Goal: Transaction & Acquisition: Obtain resource

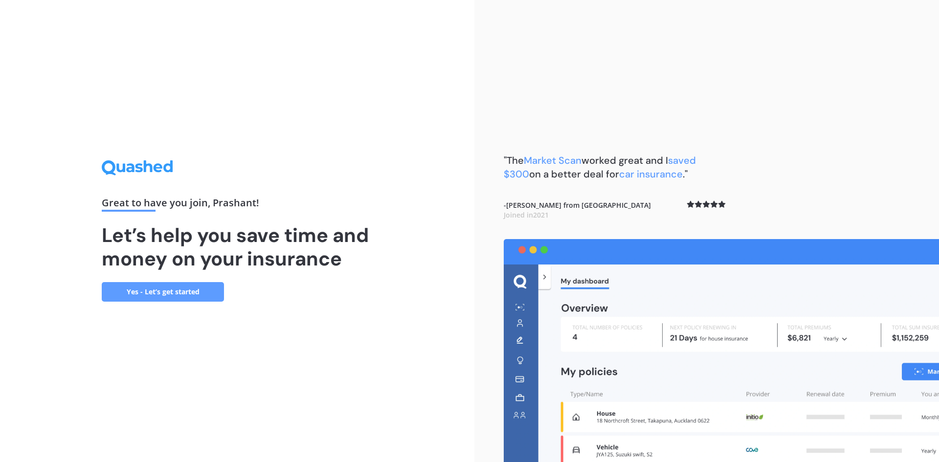
click at [174, 287] on link "Yes - Let’s get started" at bounding box center [163, 292] width 122 height 20
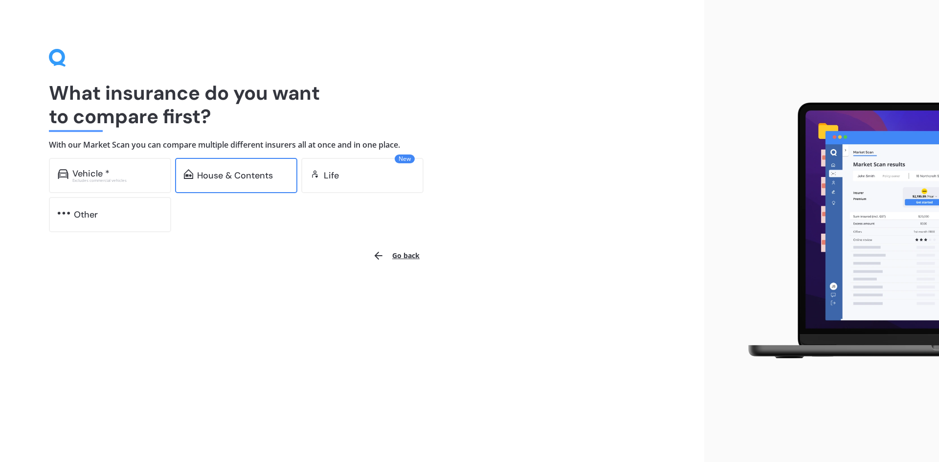
click at [241, 177] on div "House & Contents" at bounding box center [235, 176] width 76 height 10
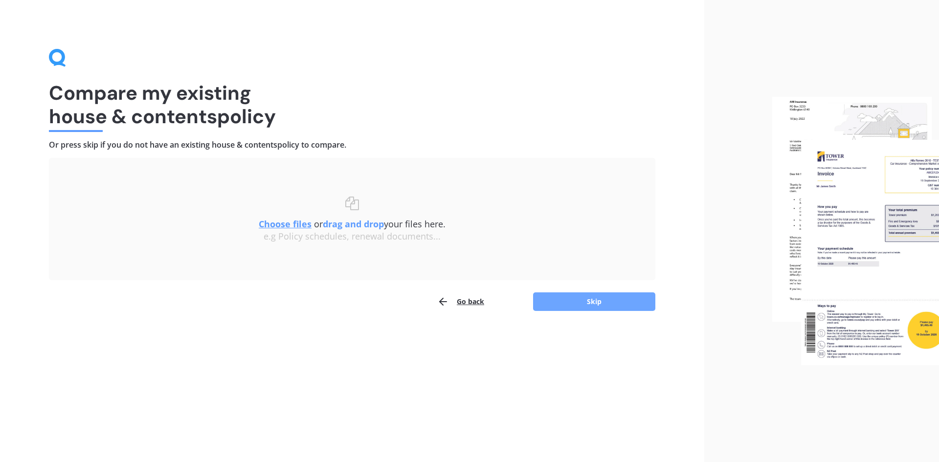
click at [581, 304] on button "Skip" at bounding box center [594, 301] width 122 height 19
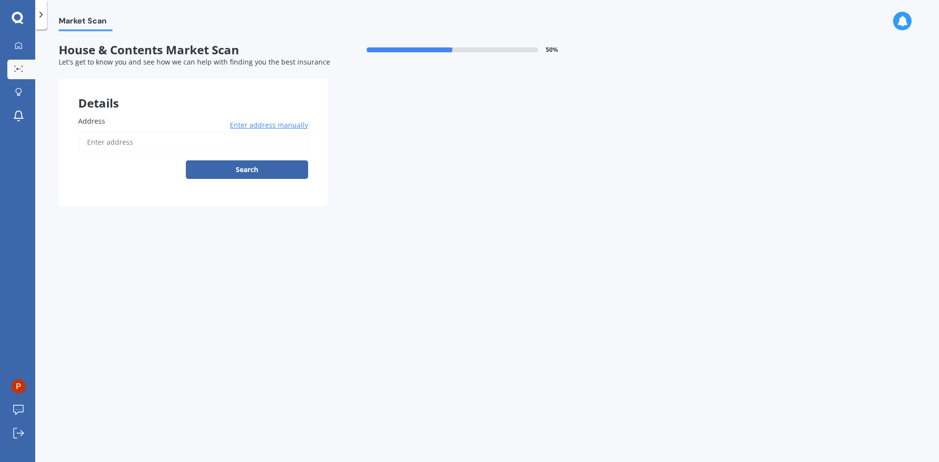
click at [124, 148] on input "Address" at bounding box center [193, 142] width 230 height 21
type input "73a Donovan Street, Blockhouse Bay, Auckland 0600"
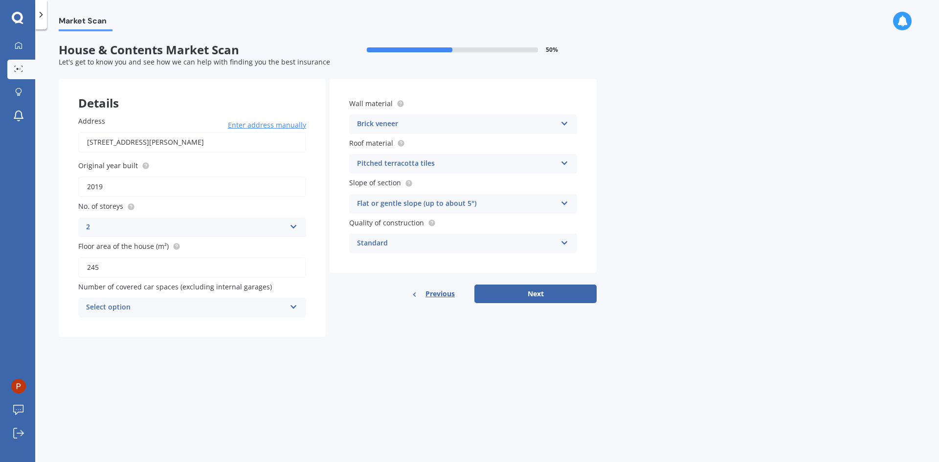
click at [531, 124] on div "Brick veneer" at bounding box center [456, 124] width 199 height 12
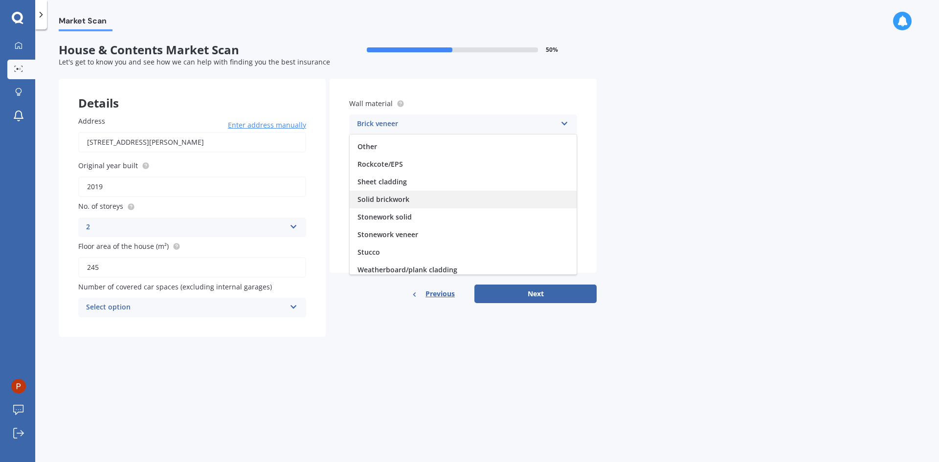
scroll to position [89, 0]
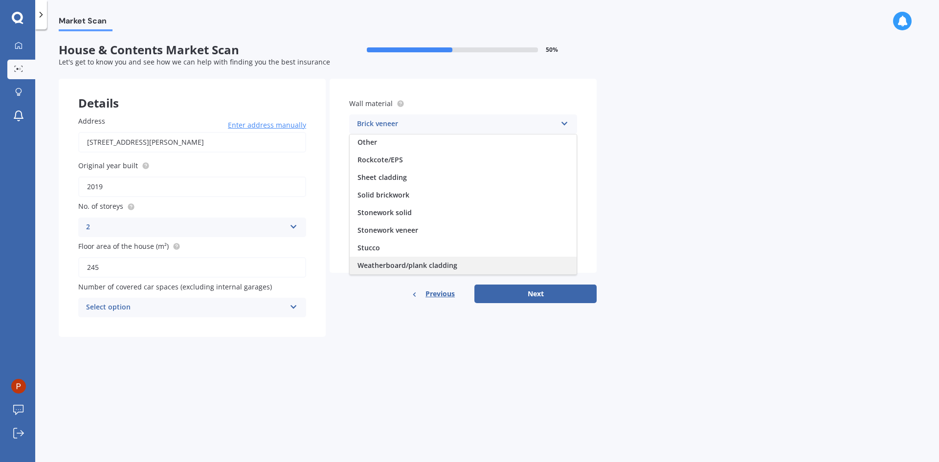
click at [425, 265] on span "Weatherboard/plank cladding" at bounding box center [407, 265] width 100 height 9
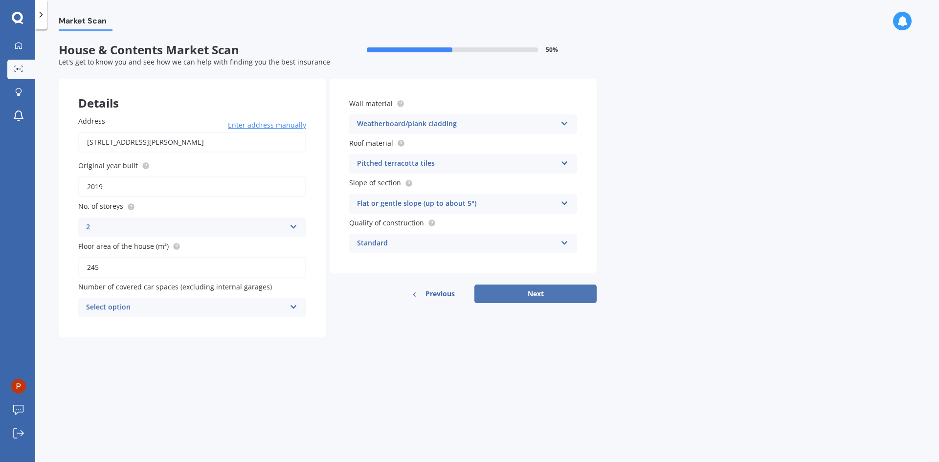
click at [533, 299] on button "Next" at bounding box center [535, 294] width 122 height 19
click at [165, 303] on div "Select option" at bounding box center [187, 307] width 195 height 11
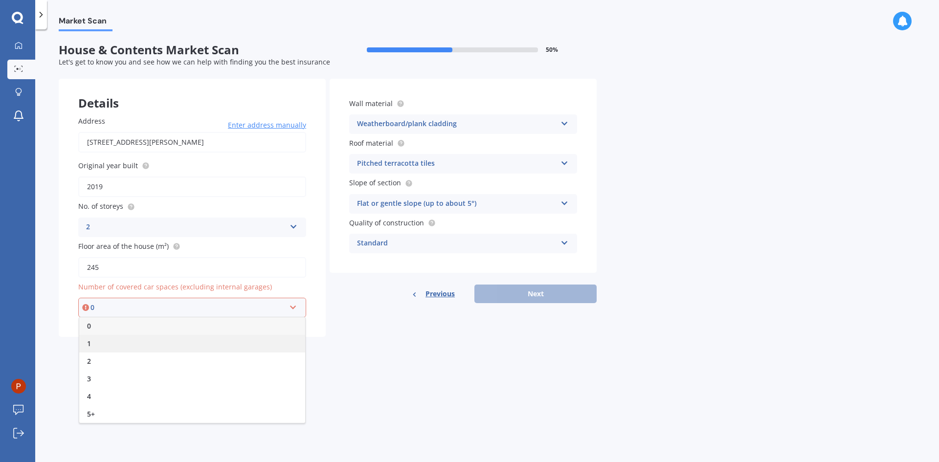
click at [126, 338] on div "1" at bounding box center [192, 344] width 226 height 18
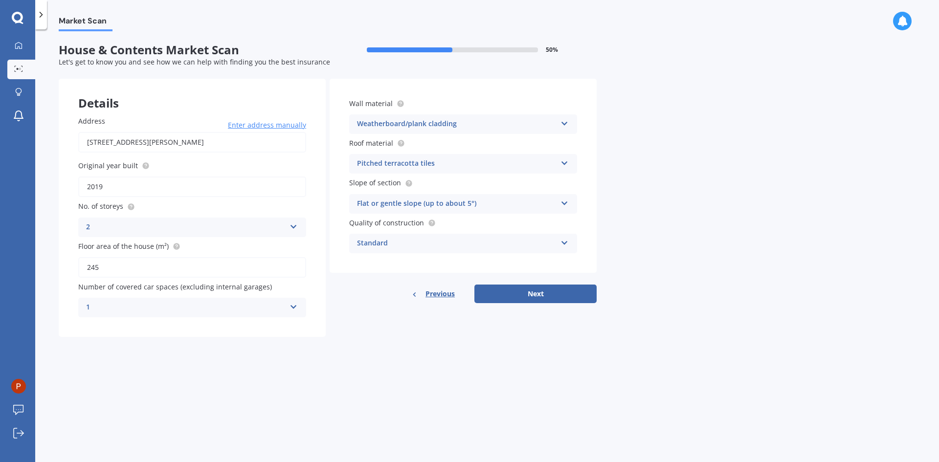
click at [165, 304] on div "1" at bounding box center [185, 308] width 199 height 12
click at [111, 319] on div "0" at bounding box center [192, 327] width 227 height 18
click at [525, 300] on button "Next" at bounding box center [535, 294] width 122 height 19
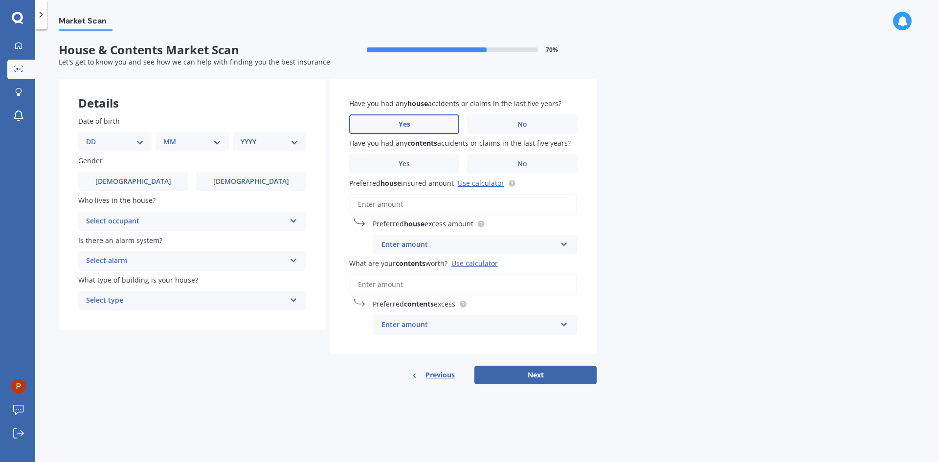
click at [397, 124] on label "Yes" at bounding box center [404, 124] width 110 height 20
click at [0, 0] on input "Yes" at bounding box center [0, 0] width 0 height 0
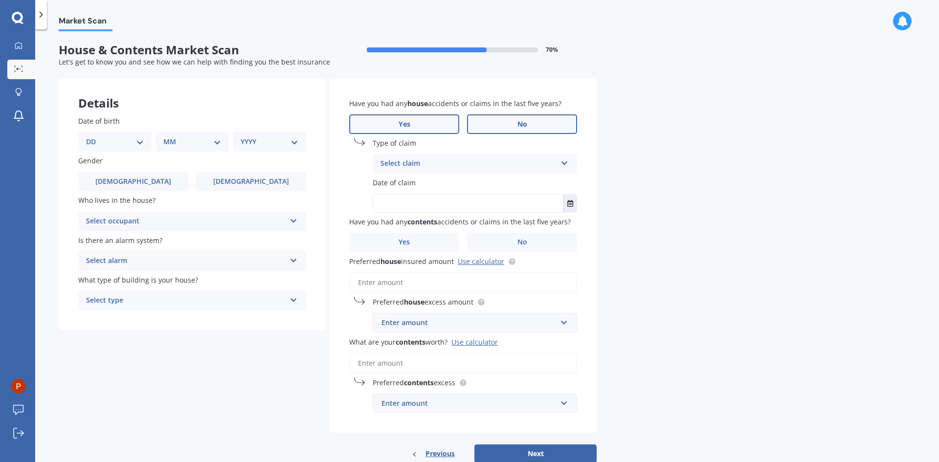
click at [495, 124] on label "No" at bounding box center [522, 124] width 110 height 20
click at [0, 0] on input "No" at bounding box center [0, 0] width 0 height 0
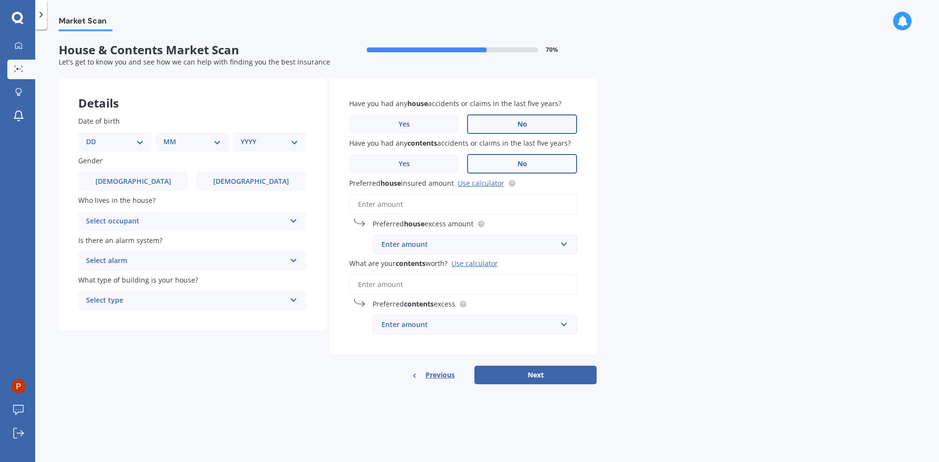
click at [485, 162] on label "No" at bounding box center [522, 164] width 110 height 20
click at [0, 0] on input "No" at bounding box center [0, 0] width 0 height 0
click at [88, 136] on select "DD 01 02 03 04 05 06 07 08 09 10 11 12 13 14 15 16 17 18 19 20 21 22 23 24 25 2…" at bounding box center [115, 141] width 58 height 11
select select "15"
click at [94, 136] on select "DD 01 02 03 04 05 06 07 08 09 10 11 12 13 14 15 16 17 18 19 20 21 22 23 24 25 2…" at bounding box center [115, 141] width 58 height 11
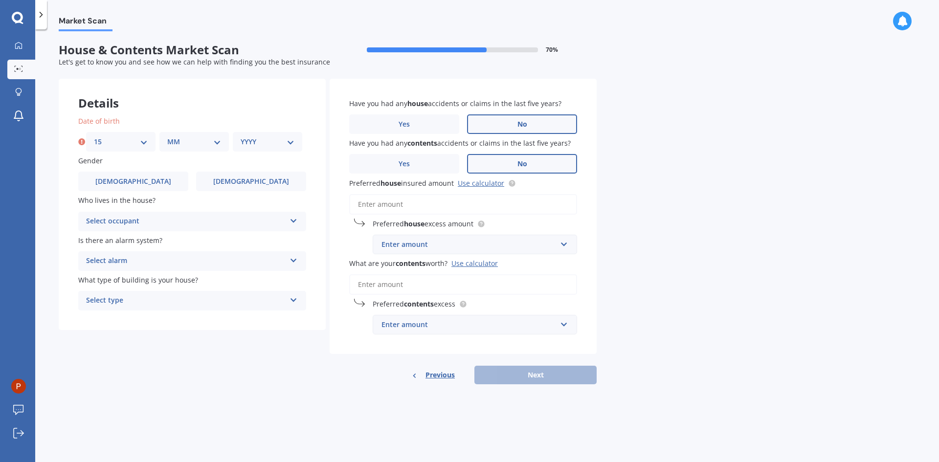
click at [190, 143] on select "MM 01 02 03 04 05 06 07 08 09 10 11 12" at bounding box center [194, 141] width 54 height 11
select select "08"
click at [167, 136] on select "MM 01 02 03 04 05 06 07 08 09 10 11 12" at bounding box center [194, 141] width 54 height 11
click at [248, 153] on div "Date of birth DD 01 02 03 04 05 06 07 08 09 10 11 12 13 14 15 16 17 18 19 20 21…" at bounding box center [192, 213] width 267 height 234
click at [251, 144] on select "YYYY 2009 2008 2007 2006 2005 2004 2003 2002 2001 2000 1999 1998 1997 1996 1995…" at bounding box center [268, 141] width 54 height 11
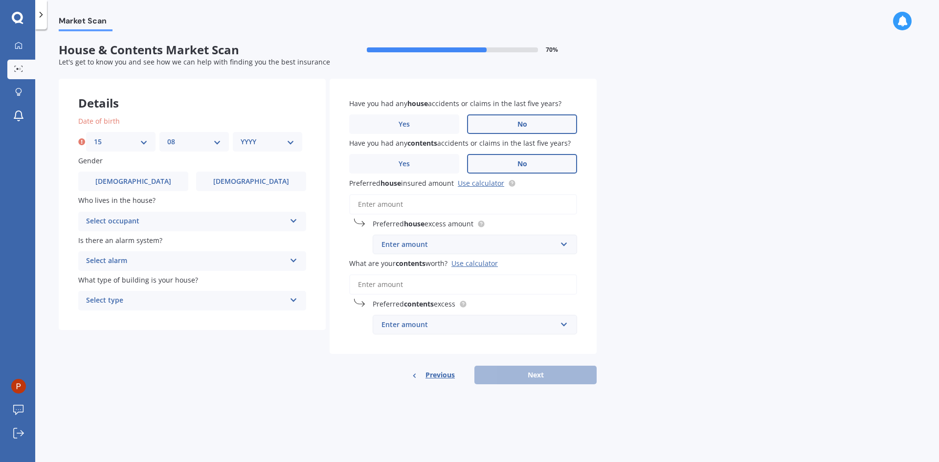
select select "1983"
click at [241, 136] on select "YYYY 2009 2008 2007 2006 2005 2004 2003 2002 2001 2000 1999 1998 1997 1996 1995…" at bounding box center [268, 141] width 54 height 11
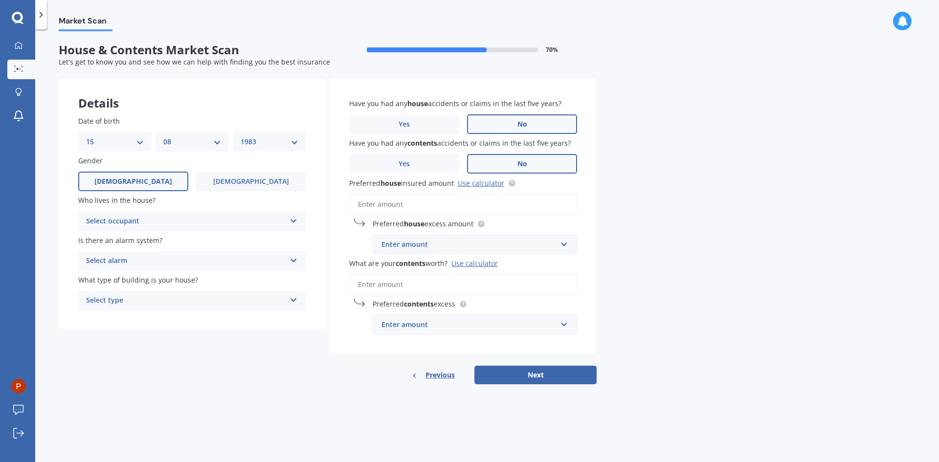
click at [134, 185] on span "Male" at bounding box center [133, 181] width 78 height 8
click at [0, 0] on input "Male" at bounding box center [0, 0] width 0 height 0
click at [133, 218] on div "Select occupant" at bounding box center [185, 222] width 199 height 12
click at [137, 239] on div "Owner" at bounding box center [192, 241] width 227 height 18
click at [133, 260] on div "Select alarm" at bounding box center [185, 261] width 199 height 12
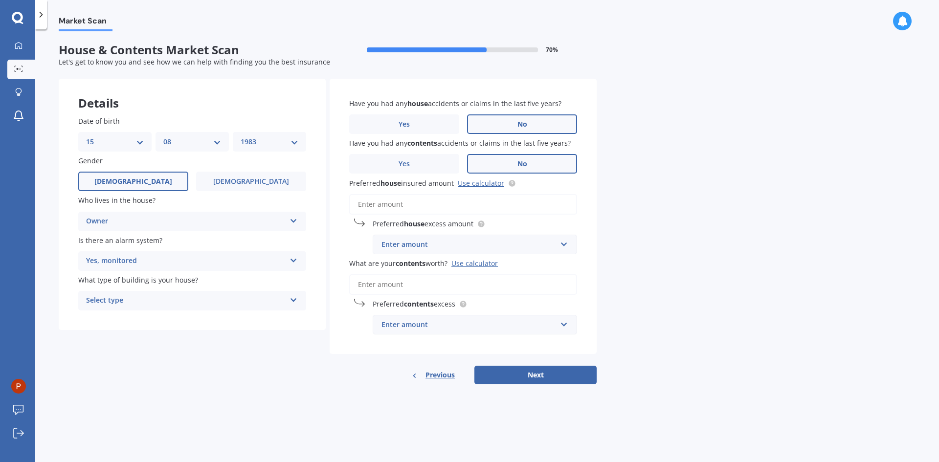
click at [132, 222] on div "Owner" at bounding box center [185, 222] width 199 height 12
click at [132, 257] on span "Owner + Boarder" at bounding box center [115, 257] width 57 height 9
click at [129, 260] on div "Yes, monitored" at bounding box center [185, 261] width 199 height 12
click at [127, 298] on span "Yes, not monitored" at bounding box center [119, 297] width 65 height 9
click at [122, 304] on div "Select type" at bounding box center [185, 301] width 199 height 12
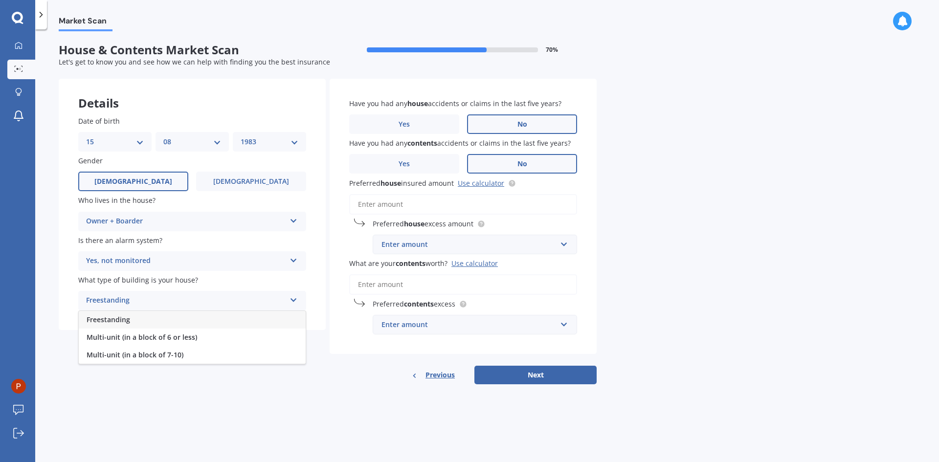
click at [116, 319] on span "Freestanding" at bounding box center [109, 319] width 44 height 9
click at [482, 183] on link "Use calculator" at bounding box center [481, 182] width 46 height 9
click at [404, 246] on div "Enter amount" at bounding box center [468, 244] width 175 height 11
click at [659, 273] on div "Market Scan House & Contents Market Scan 70 % Let's get to know you and see how…" at bounding box center [486, 247] width 903 height 433
click at [437, 199] on input "Preferred house insured amount Use calculator" at bounding box center [463, 204] width 228 height 21
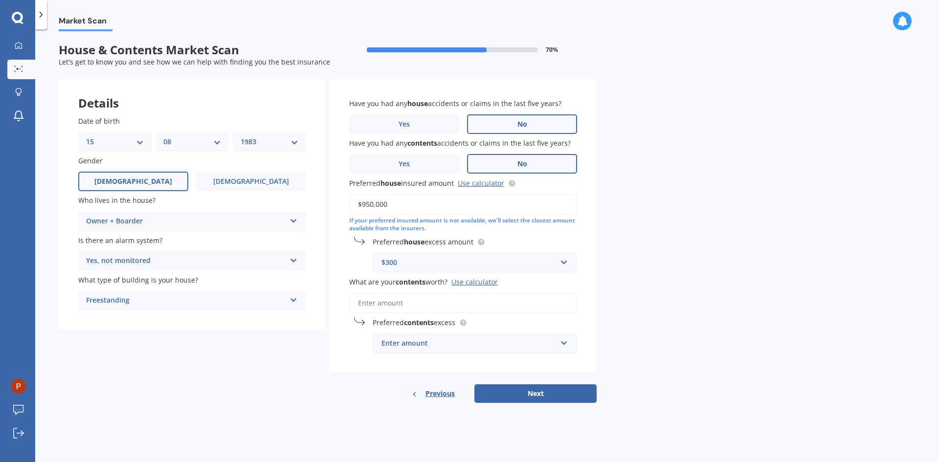
type input "$950,000"
click at [481, 263] on div "$300" at bounding box center [468, 262] width 175 height 11
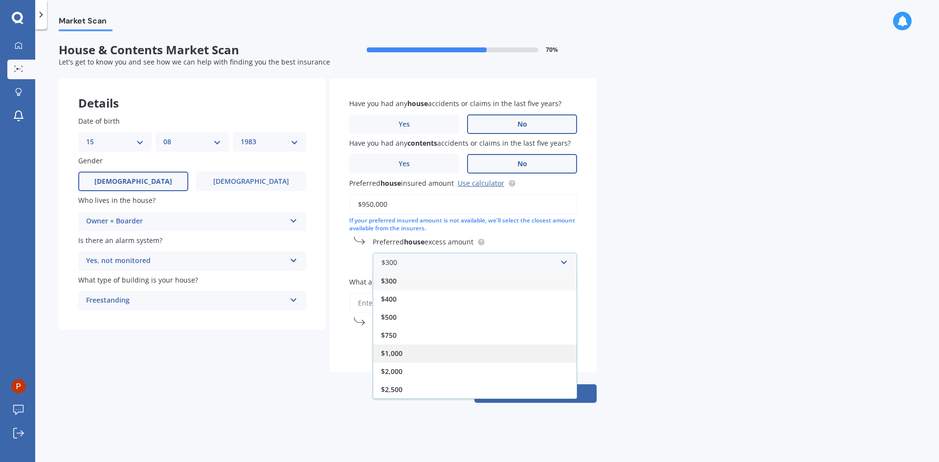
click at [452, 351] on div "$1,000" at bounding box center [474, 353] width 203 height 18
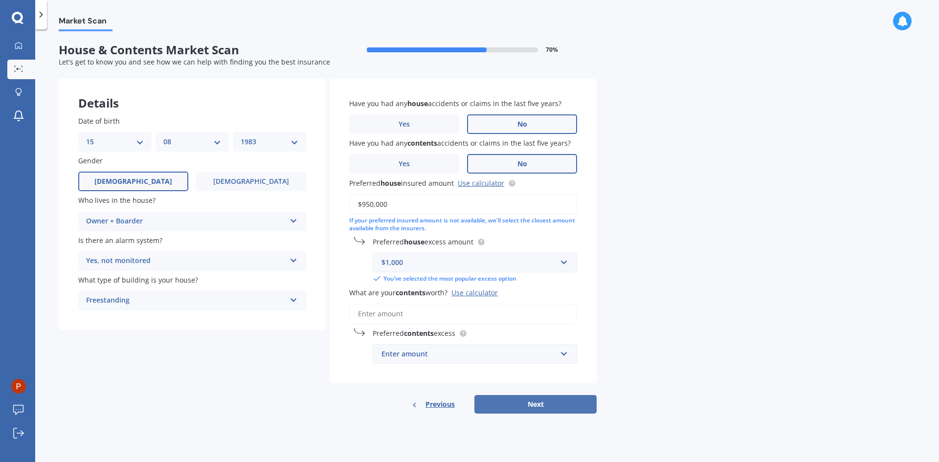
click at [511, 407] on button "Next" at bounding box center [535, 404] width 122 height 19
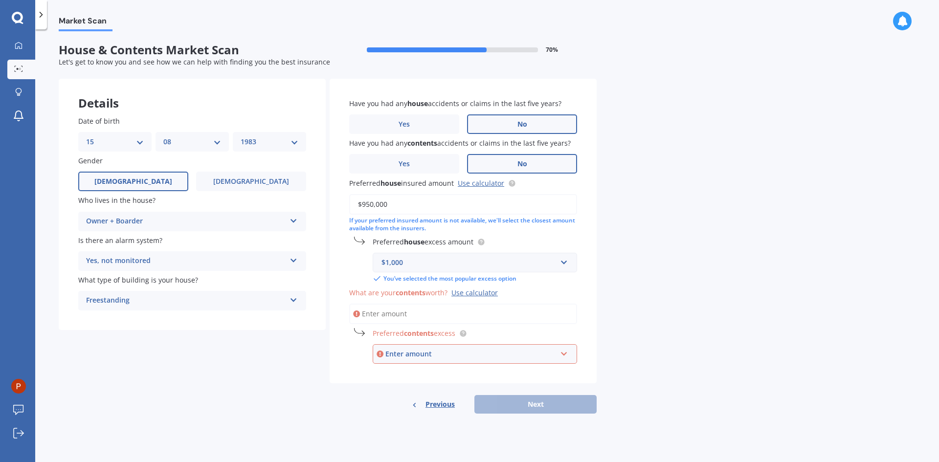
click at [399, 318] on input "What are your contents worth? Use calculator" at bounding box center [463, 314] width 228 height 21
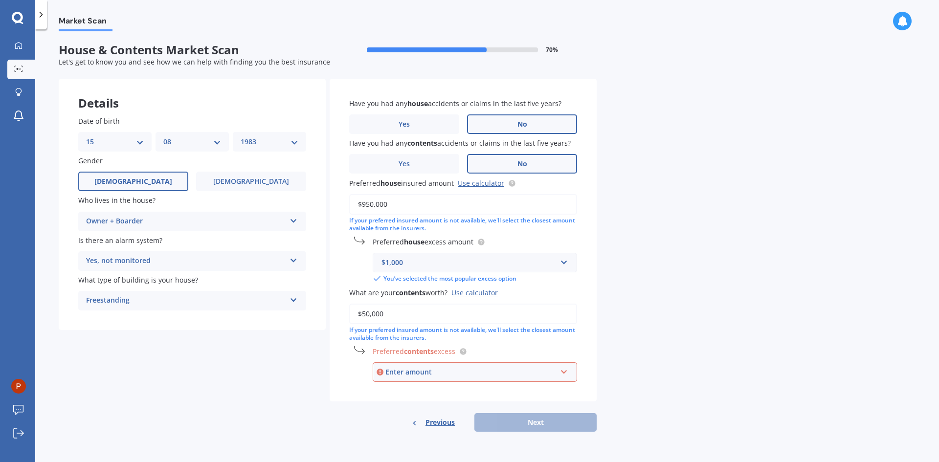
type input "$50,000"
click at [433, 369] on div "Enter amount" at bounding box center [470, 372] width 171 height 11
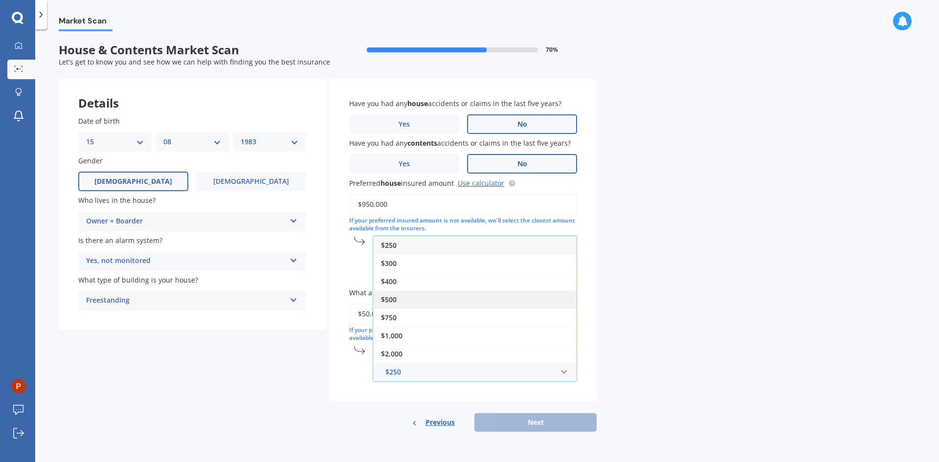
click at [408, 292] on div "$500" at bounding box center [474, 299] width 203 height 18
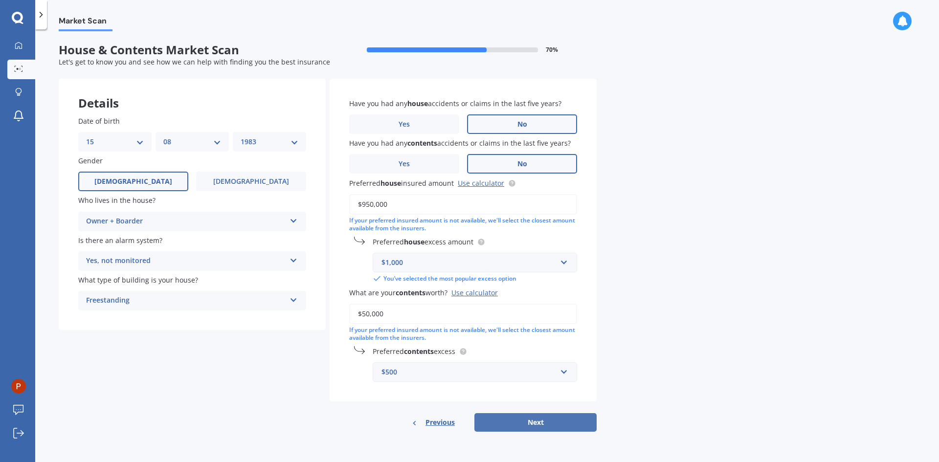
click at [531, 420] on button "Next" at bounding box center [535, 422] width 122 height 19
select select "15"
select select "08"
select select "1983"
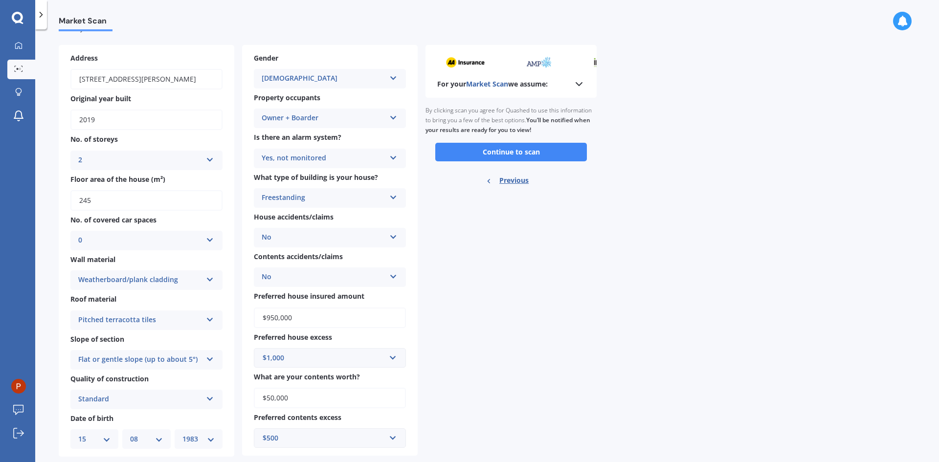
scroll to position [54, 0]
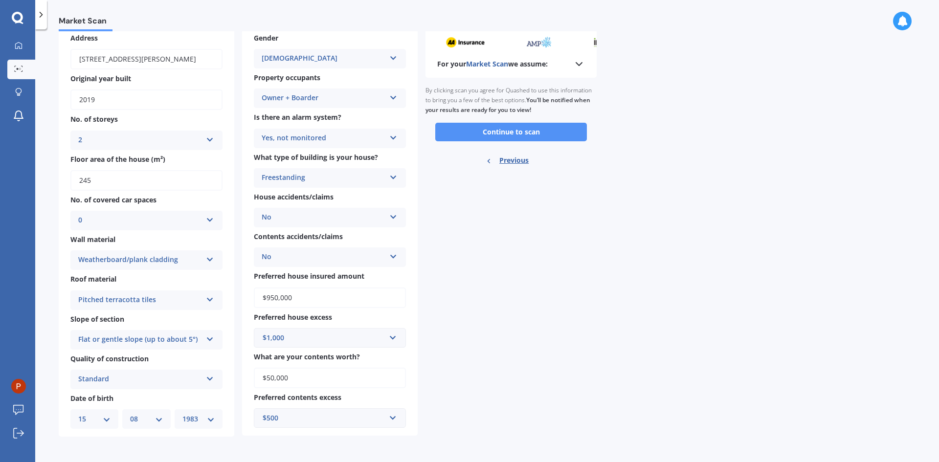
click at [496, 130] on button "Continue to scan" at bounding box center [511, 132] width 152 height 19
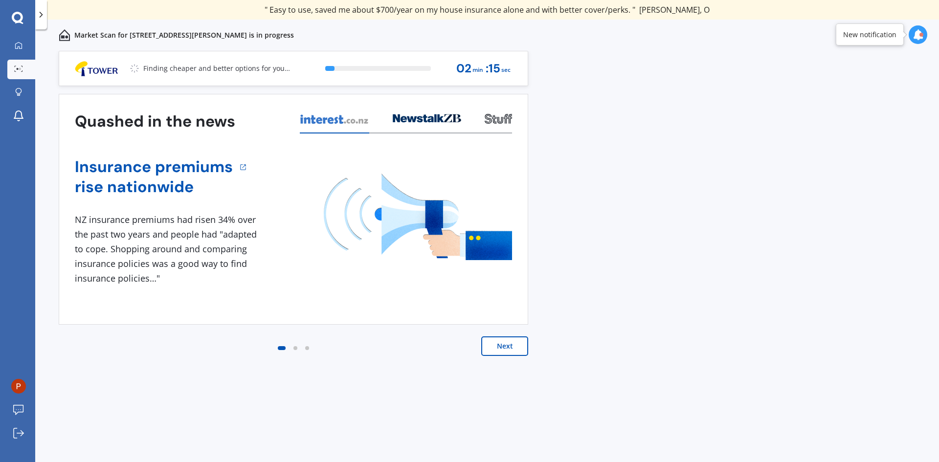
click at [517, 351] on button "Next" at bounding box center [504, 346] width 47 height 20
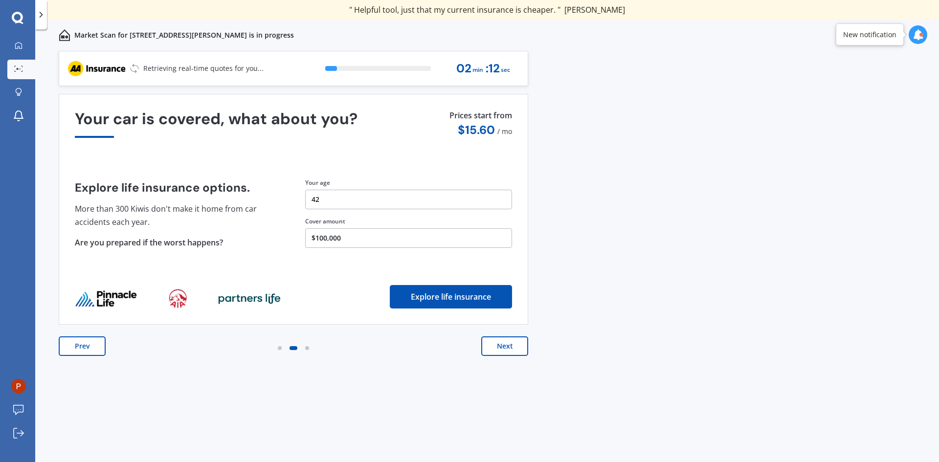
click at [80, 343] on button "Prev" at bounding box center [82, 346] width 47 height 20
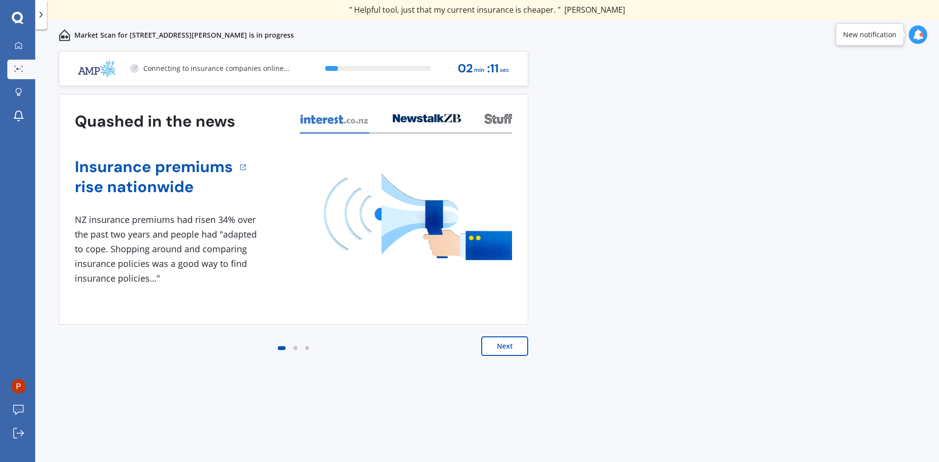
click at [410, 119] on icon at bounding box center [412, 119] width 10 height 6
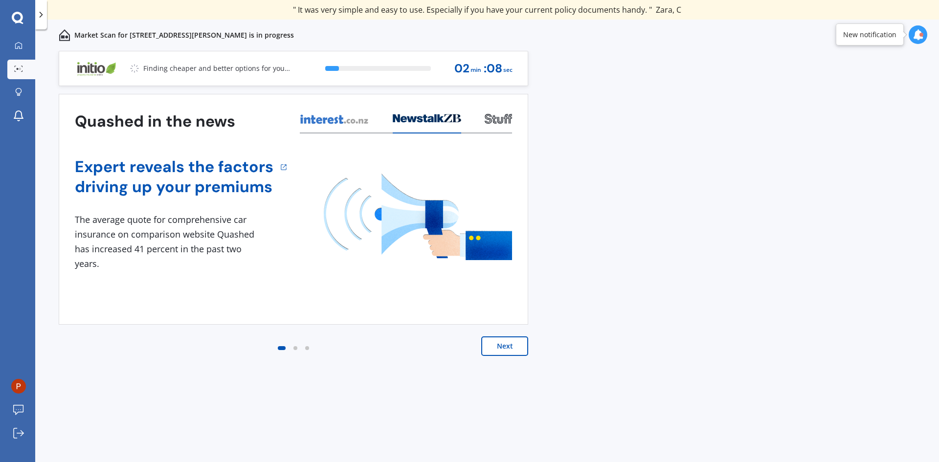
click at [489, 125] on div at bounding box center [497, 121] width 27 height 23
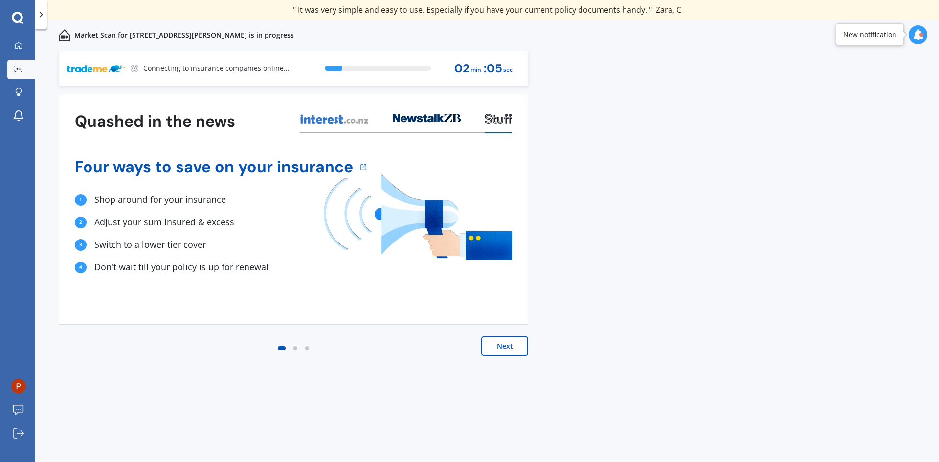
click at [501, 347] on button "Next" at bounding box center [504, 346] width 47 height 20
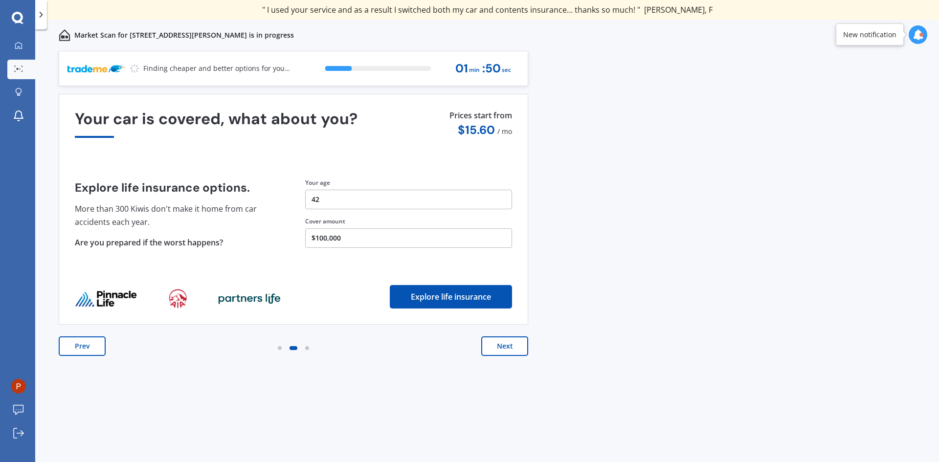
click at [326, 241] on button "$100,000" at bounding box center [408, 238] width 207 height 20
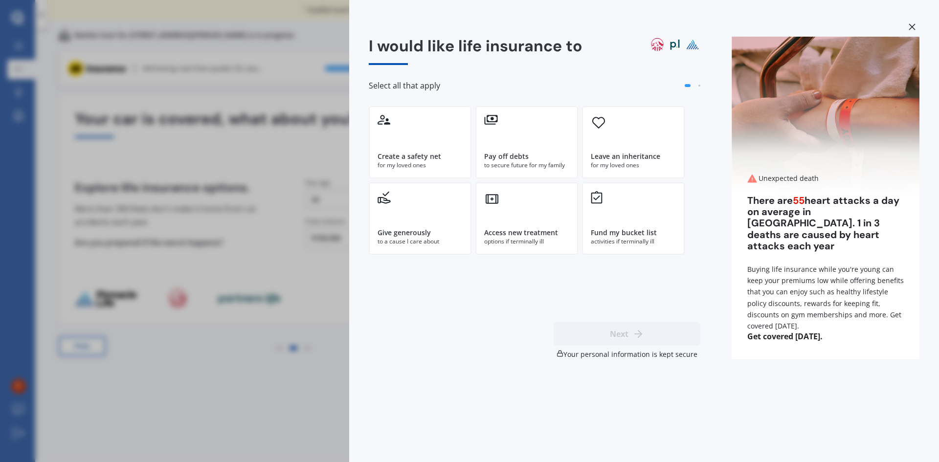
click at [907, 28] on div at bounding box center [911, 28] width 15 height 17
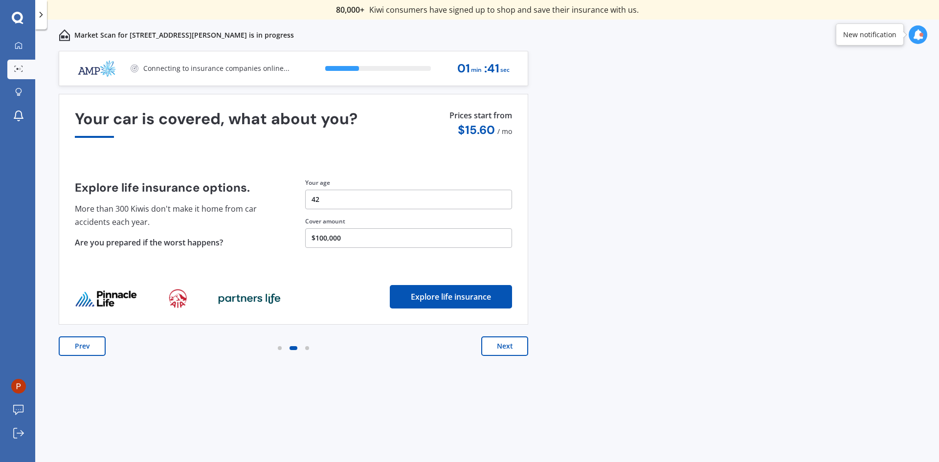
click at [501, 342] on button "Next" at bounding box center [504, 346] width 47 height 20
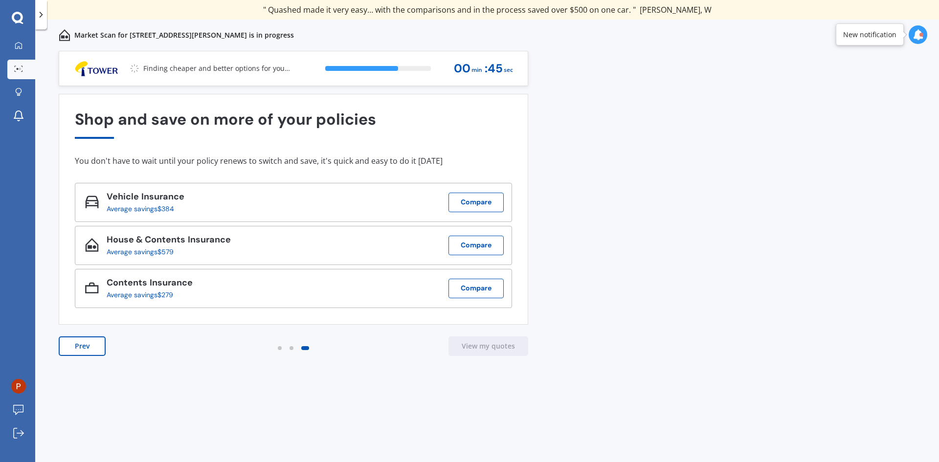
click at [83, 348] on button "Prev" at bounding box center [82, 346] width 47 height 20
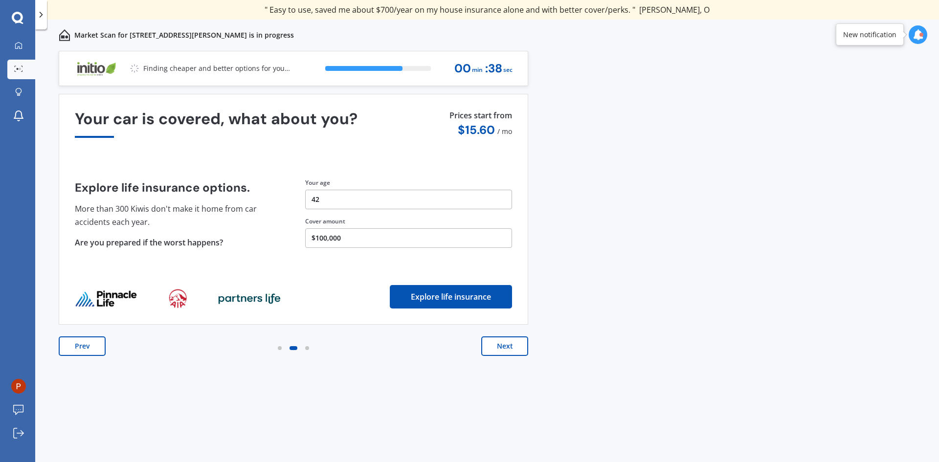
click at [320, 240] on button "$100,000" at bounding box center [408, 238] width 207 height 20
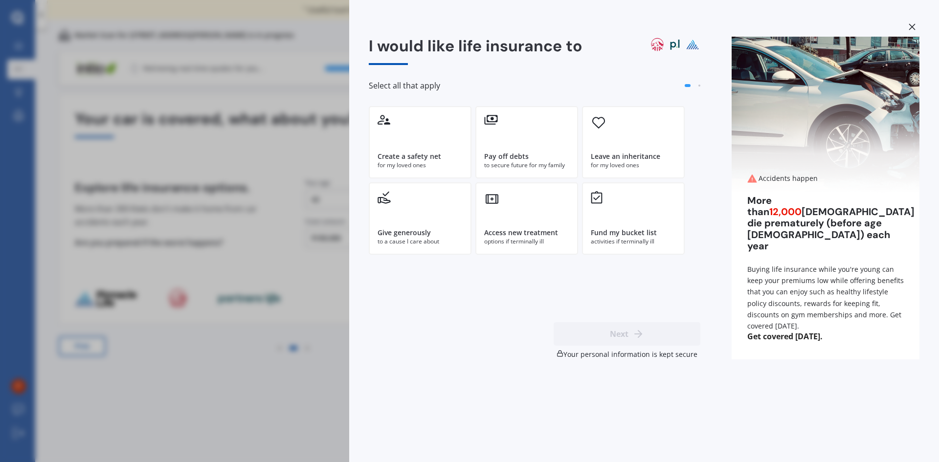
click at [911, 26] on icon at bounding box center [911, 26] width 6 height 6
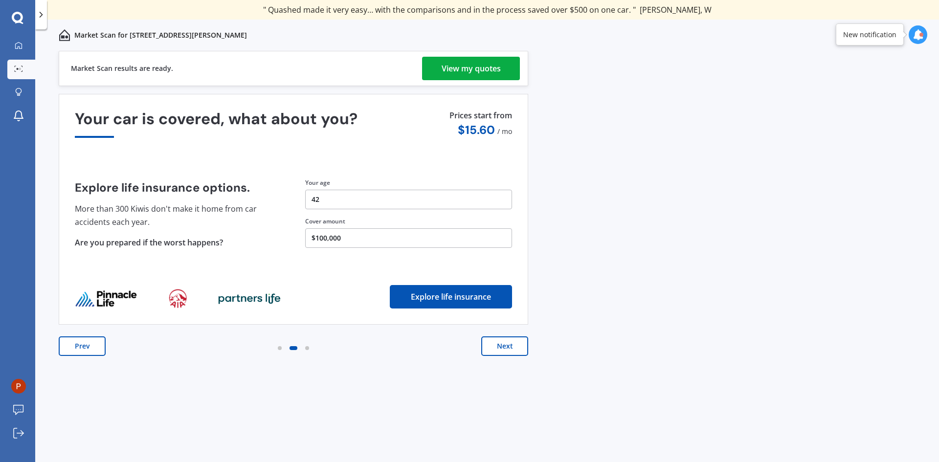
click at [463, 66] on div "View my quotes" at bounding box center [470, 68] width 59 height 23
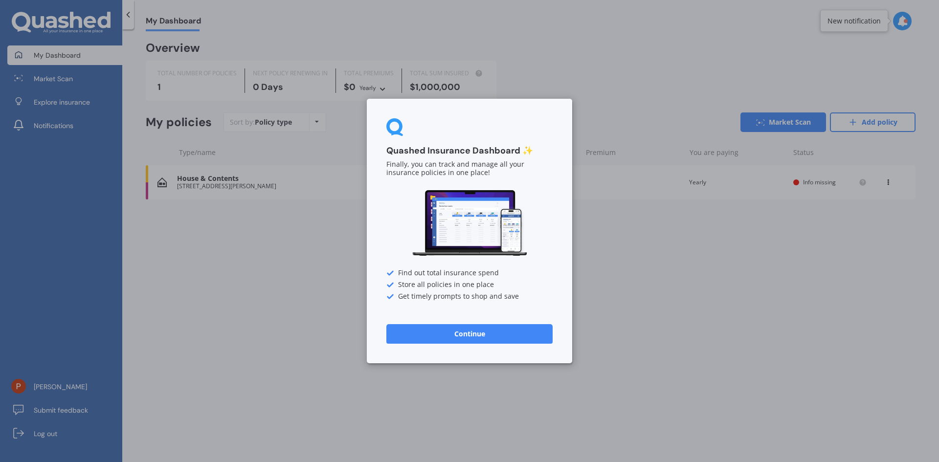
click at [439, 333] on button "Continue" at bounding box center [469, 334] width 166 height 20
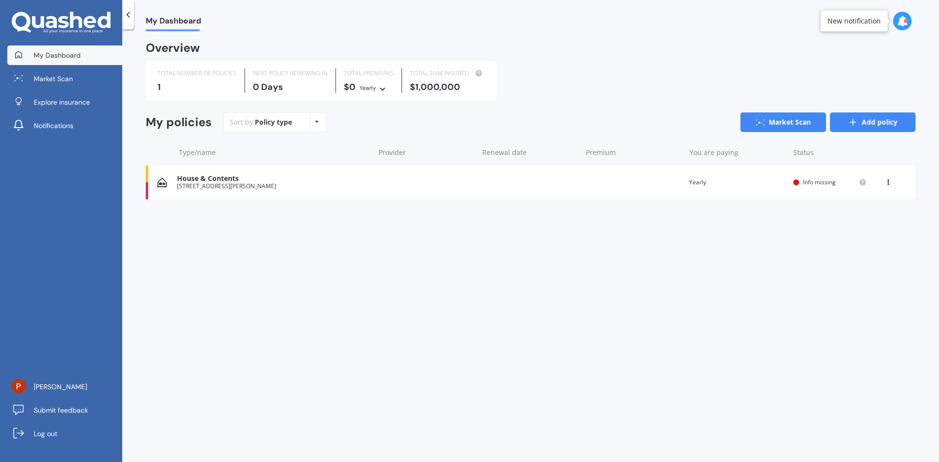
click at [886, 125] on link "Add policy" at bounding box center [873, 122] width 86 height 20
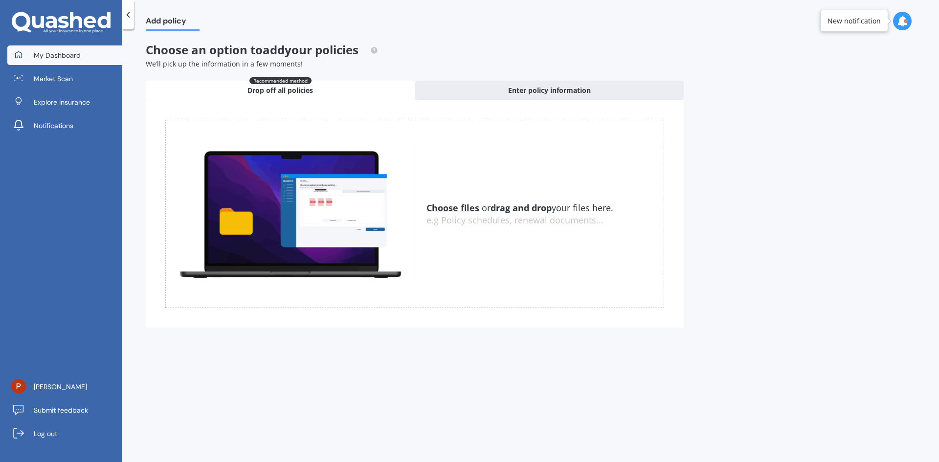
click at [46, 56] on span "My Dashboard" at bounding box center [57, 55] width 47 height 10
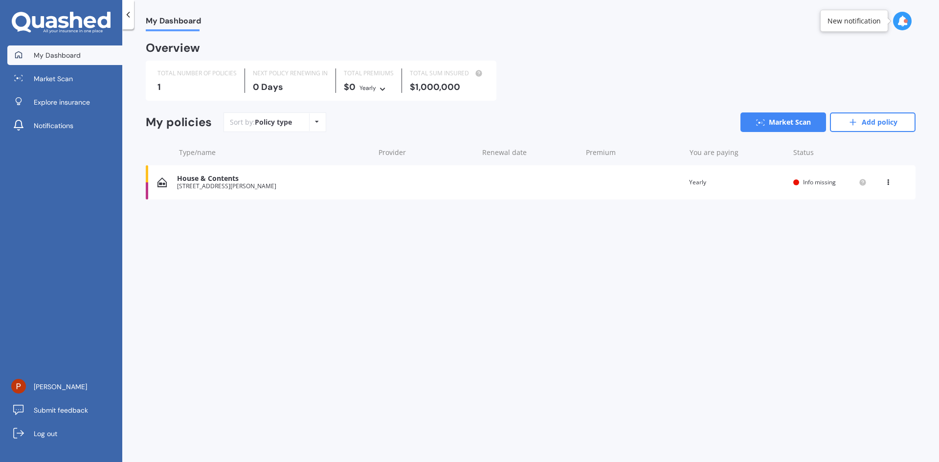
click at [368, 87] on div "Yearly" at bounding box center [367, 88] width 17 height 10
click at [43, 77] on span "Market Scan" at bounding box center [53, 79] width 39 height 10
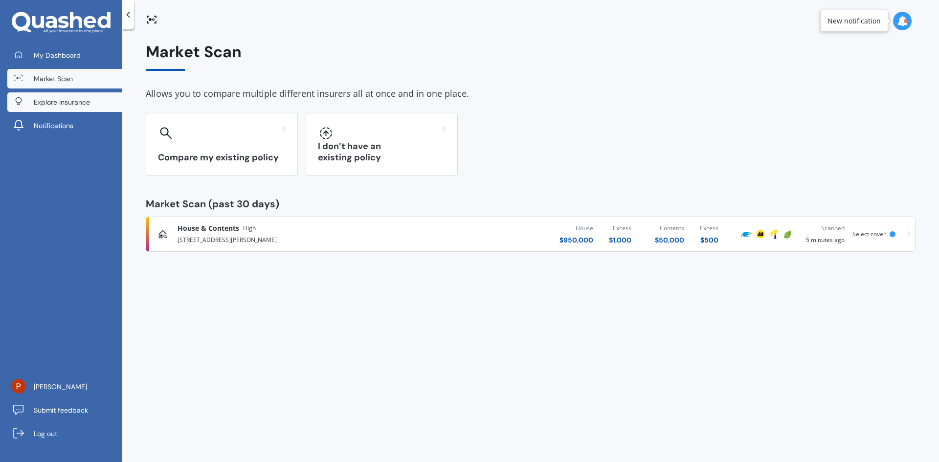
click at [51, 106] on span "Explore insurance" at bounding box center [62, 102] width 56 height 10
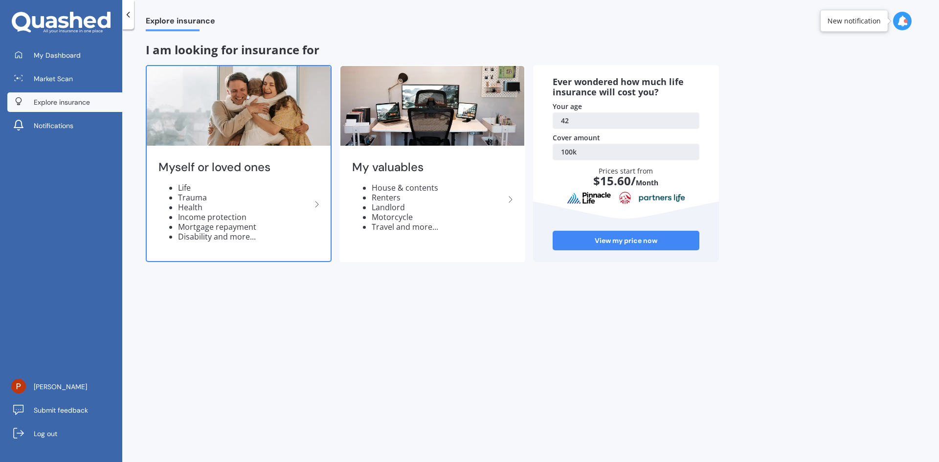
click at [319, 207] on icon at bounding box center [317, 204] width 12 height 12
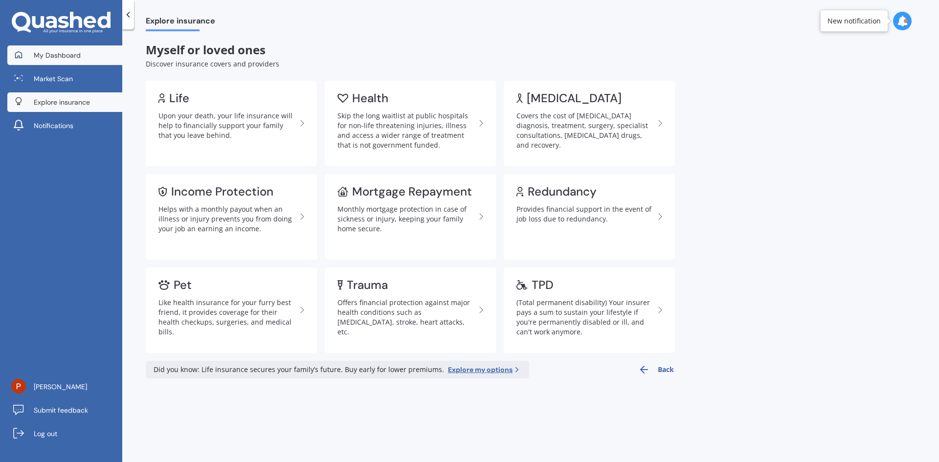
click at [61, 57] on span "My Dashboard" at bounding box center [57, 55] width 47 height 10
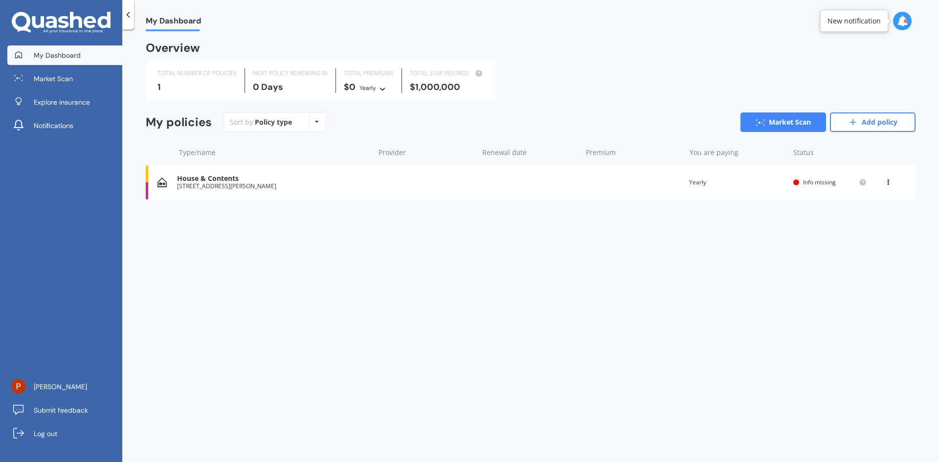
click at [880, 126] on link "Add policy" at bounding box center [873, 122] width 86 height 20
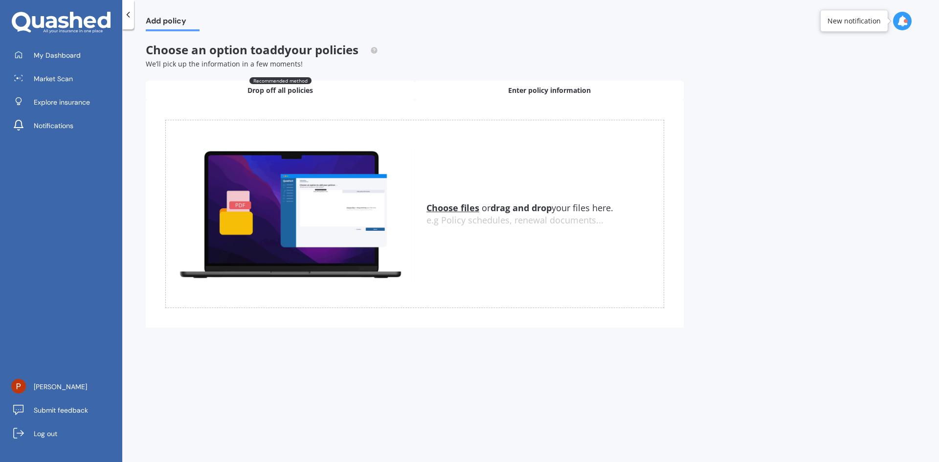
click at [545, 91] on span "Enter policy information" at bounding box center [549, 91] width 83 height 10
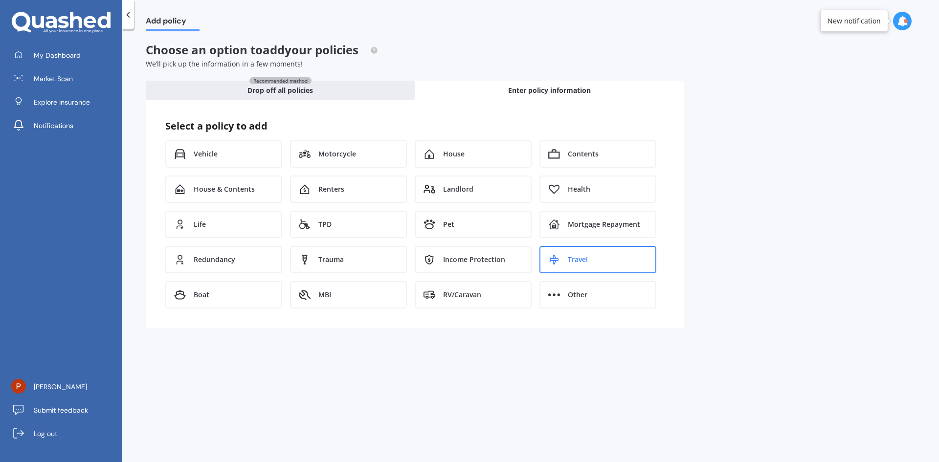
click at [573, 253] on div "Travel" at bounding box center [597, 259] width 117 height 27
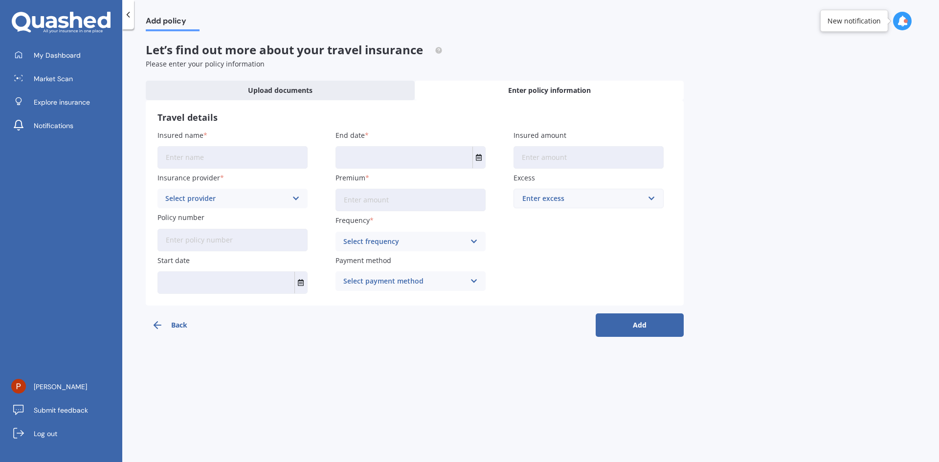
click at [202, 157] on input "Insured name" at bounding box center [232, 157] width 150 height 22
type input "Prashant Agrawal"
click at [204, 162] on input "Prashant Agrawal" at bounding box center [232, 157] width 150 height 22
click at [169, 328] on button "Back" at bounding box center [190, 324] width 88 height 23
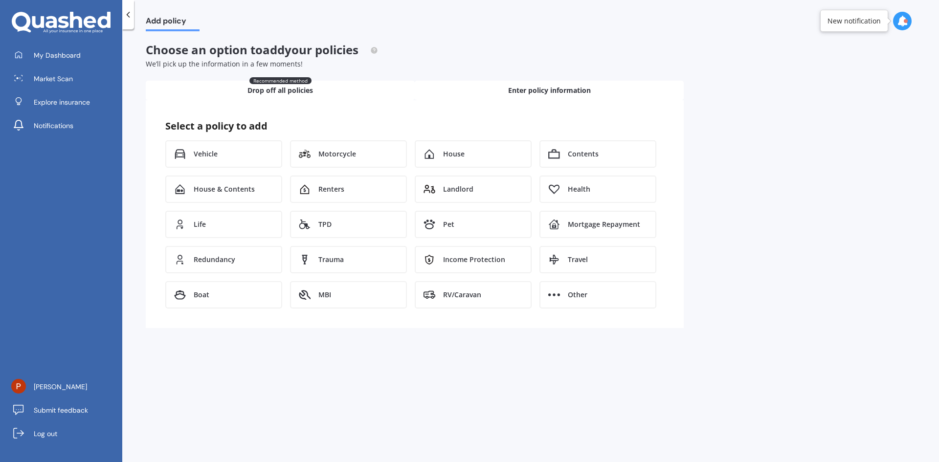
click at [265, 95] on div "Recommended method Drop off all policies" at bounding box center [280, 91] width 269 height 20
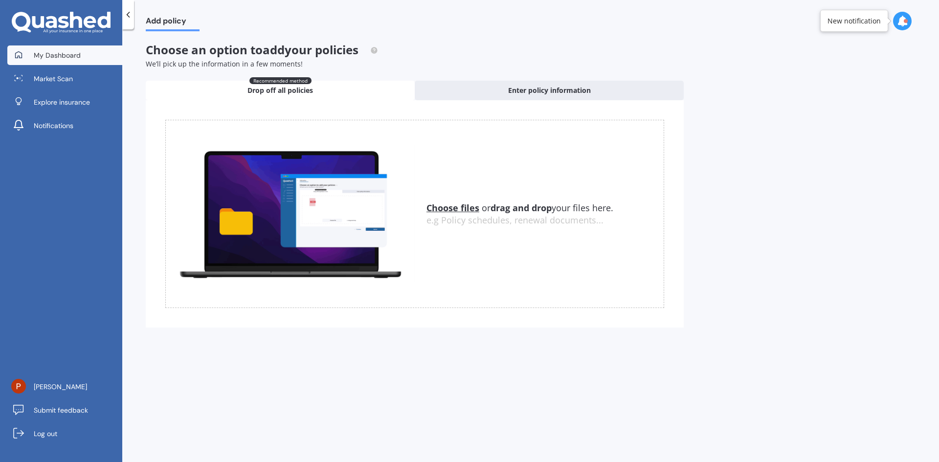
click at [58, 52] on span "My Dashboard" at bounding box center [57, 55] width 47 height 10
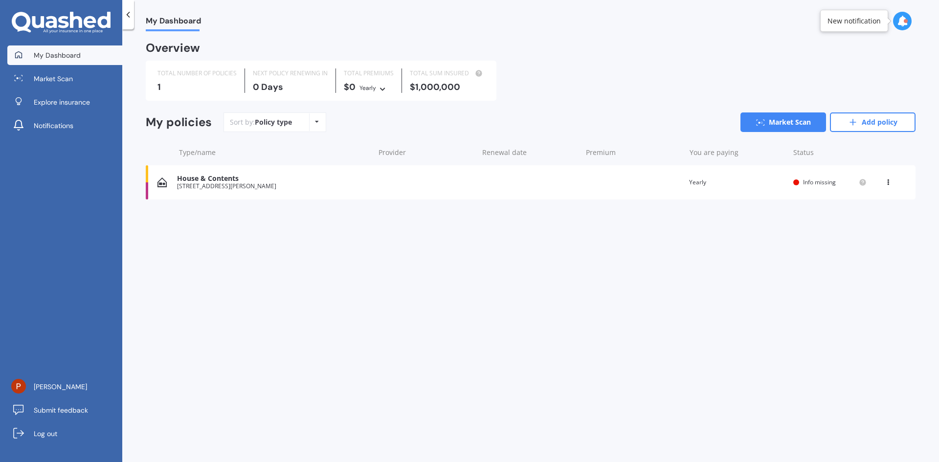
click at [904, 23] on icon at bounding box center [902, 21] width 11 height 11
click at [250, 203] on div "My policies Sort by: Policy type Policy type Alphabetical Date added Renewing n…" at bounding box center [530, 157] width 769 height 91
click at [434, 88] on div "$1,000,000" at bounding box center [447, 87] width 75 height 10
click at [887, 179] on icon at bounding box center [887, 180] width 7 height 6
click at [209, 274] on div "My Dashboard Overview TOTAL NUMBER OF POLICIES 1 NEXT POLICY RENEWING IN 0 Days…" at bounding box center [530, 247] width 816 height 433
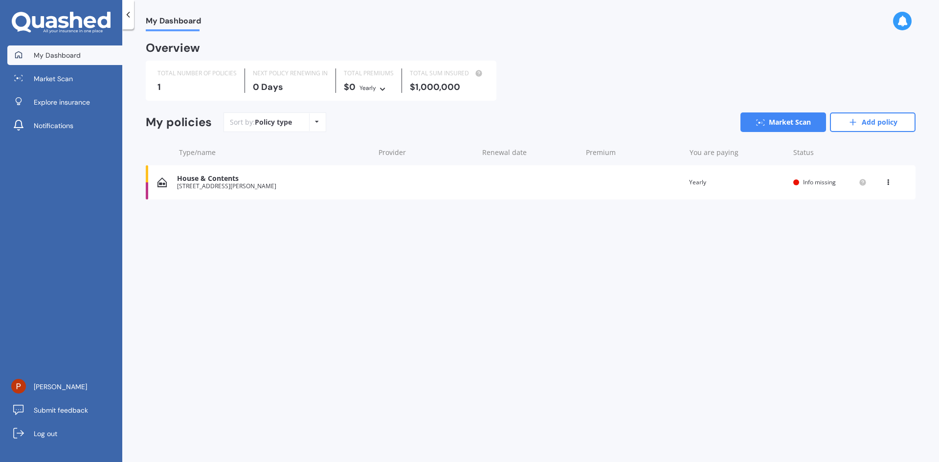
click at [73, 25] on icon at bounding box center [76, 20] width 12 height 16
click at [54, 102] on span "Explore insurance" at bounding box center [62, 102] width 56 height 10
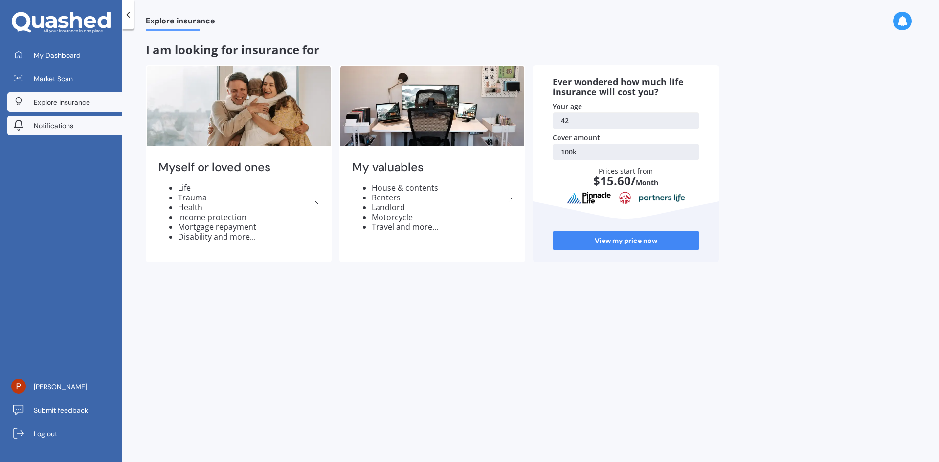
click at [63, 120] on link "Notifications" at bounding box center [64, 126] width 115 height 20
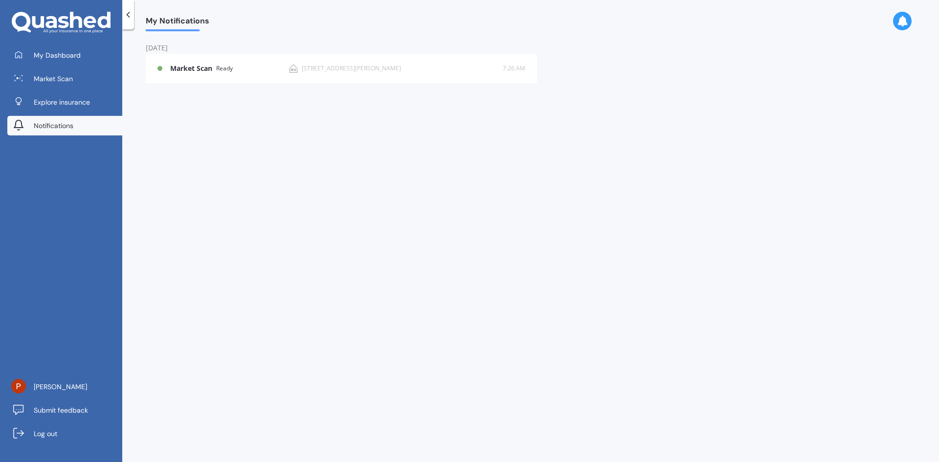
click at [65, 25] on icon at bounding box center [63, 22] width 11 height 12
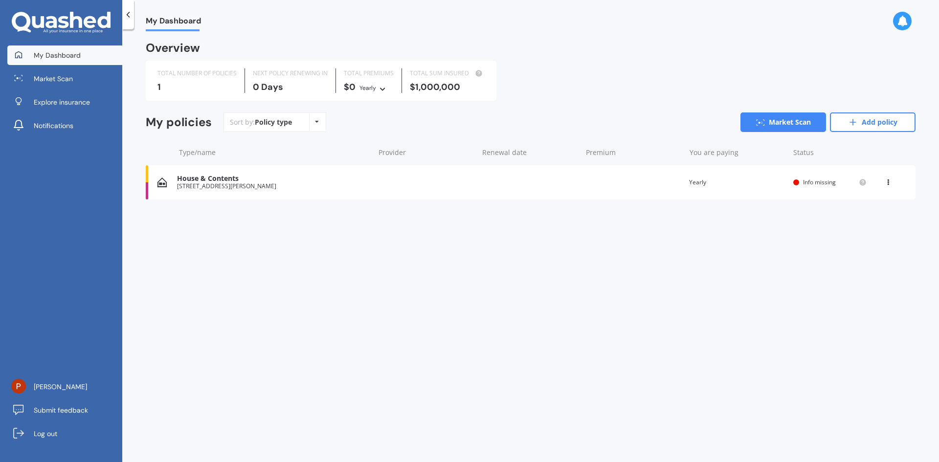
click at [891, 179] on icon at bounding box center [887, 180] width 7 height 6
click at [864, 219] on div "Delete" at bounding box center [866, 221] width 97 height 20
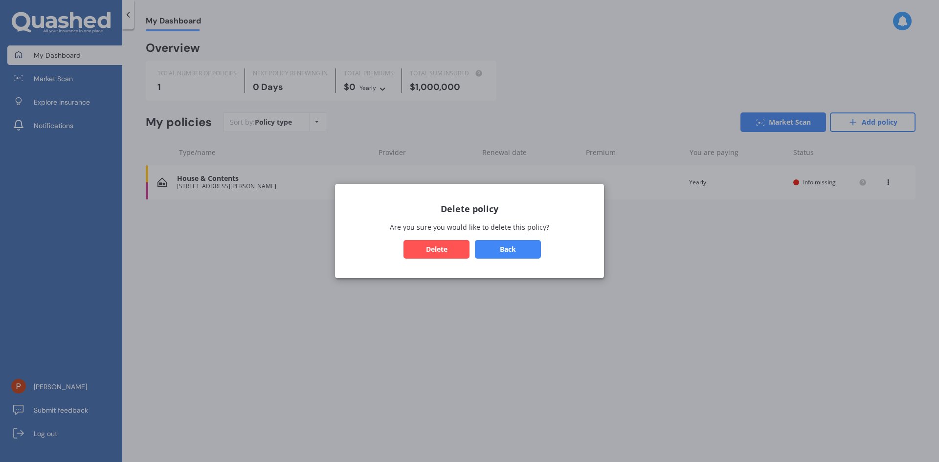
click at [523, 251] on button "Back" at bounding box center [508, 249] width 66 height 19
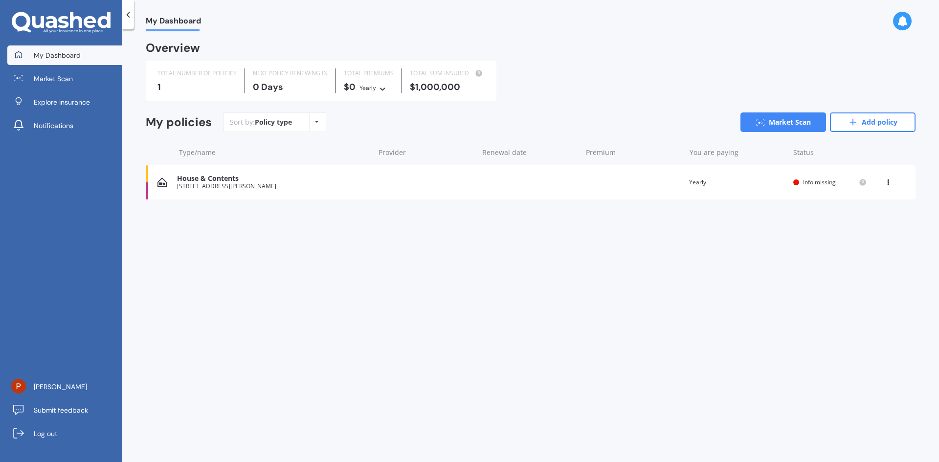
click at [380, 82] on div "TOTAL PREMIUMS $0 Yearly Yearly Six-Monthly Quarterly Monthly Fortnightly Weekly" at bounding box center [369, 80] width 66 height 24
click at [379, 86] on icon at bounding box center [382, 88] width 7 height 6
click at [856, 124] on icon at bounding box center [853, 122] width 10 height 10
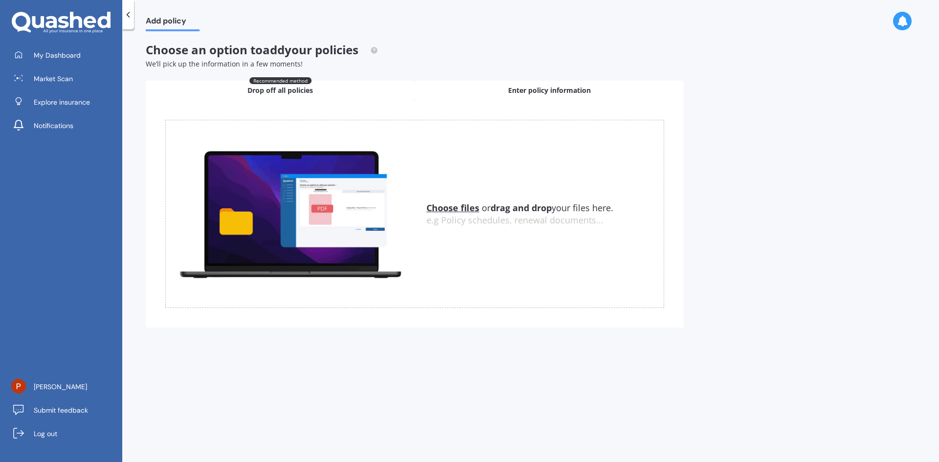
click at [535, 90] on span "Enter policy information" at bounding box center [549, 91] width 83 height 10
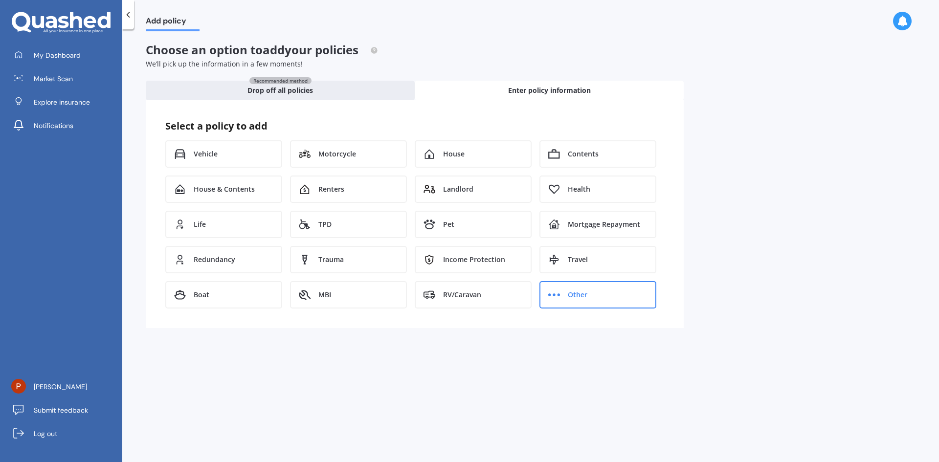
click at [567, 295] on div "Other" at bounding box center [597, 294] width 117 height 27
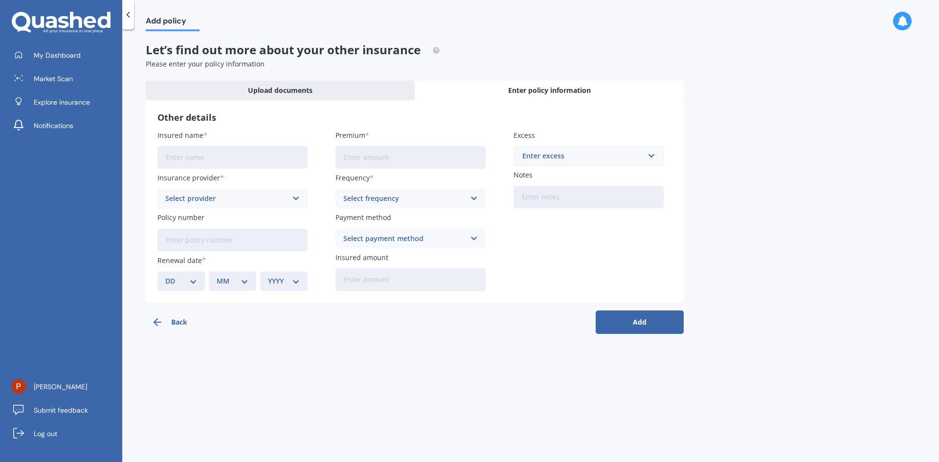
click at [164, 318] on button "Back" at bounding box center [190, 321] width 88 height 23
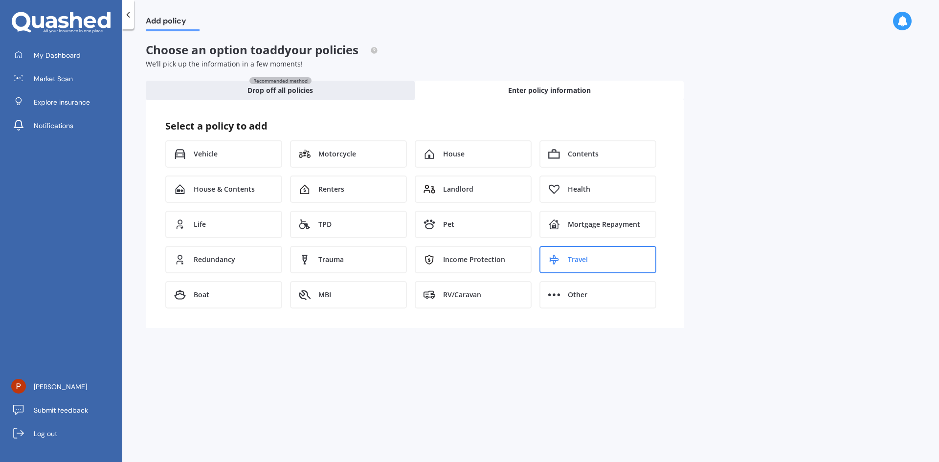
click at [581, 264] on span "Travel" at bounding box center [578, 260] width 20 height 10
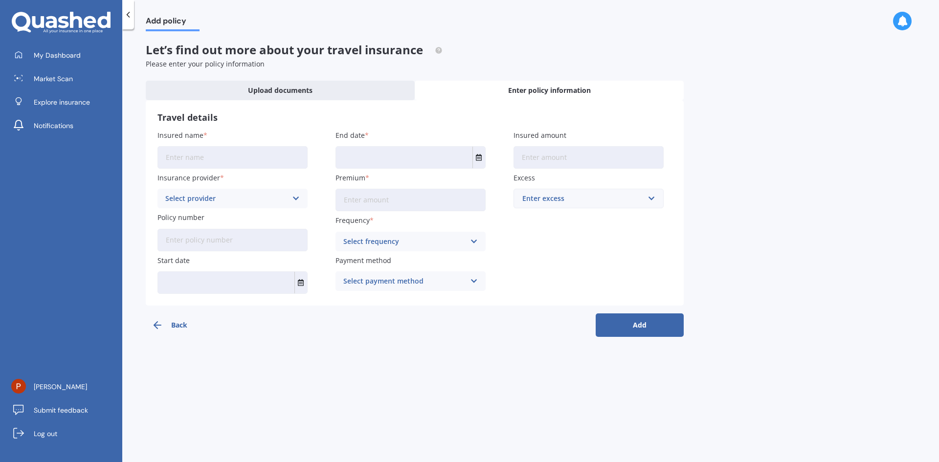
click at [289, 191] on div "Select provider AA AMI AMP ANZ ASB Allianz Partners BNZ Chubb Cigna FMG Other S…" at bounding box center [232, 199] width 150 height 20
click at [418, 342] on div "Add policy Let’s find out more about your travel insurance Please enter your po…" at bounding box center [530, 247] width 816 height 433
